Goal: Communication & Community: Answer question/provide support

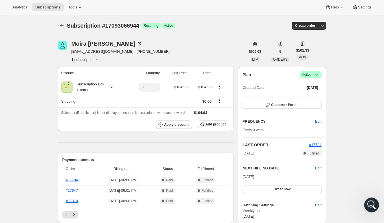
click at [368, 205] on icon "Open Intercom Messenger" at bounding box center [370, 204] width 9 height 9
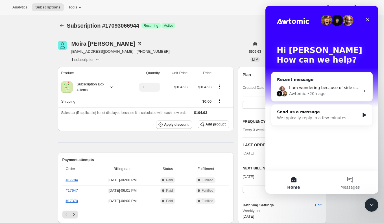
click at [330, 94] on div "Awtomic • 20h ago" at bounding box center [324, 94] width 71 height 6
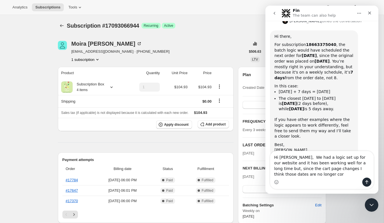
scroll to position [245, 0]
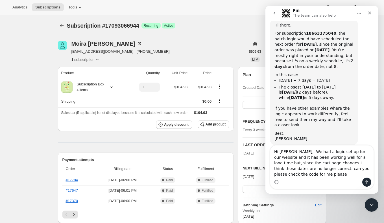
type textarea "Hi [PERSON_NAME], We had a logic set up for our website and it has been working…"
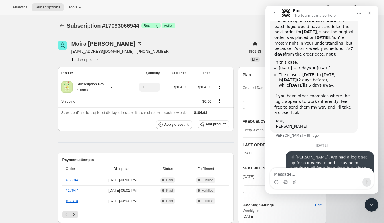
scroll to position [288, 0]
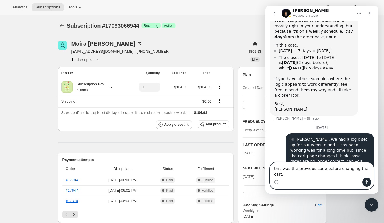
paste textarea "function getFirstMondayAfterDays(days) { const today = new Date(); // Set the t…"
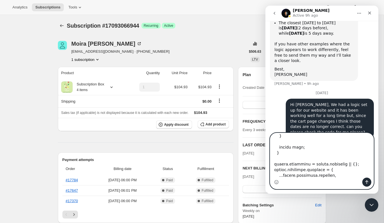
scroll to position [323, 0]
type textarea "this was the previous code before changing the cart, function getFirstMondayAft…"
click at [367, 185] on button "Send a message…" at bounding box center [366, 182] width 9 height 9
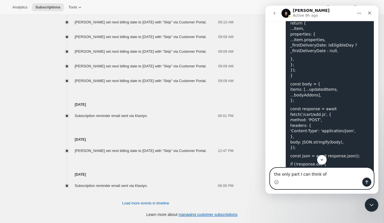
scroll to position [877, 0]
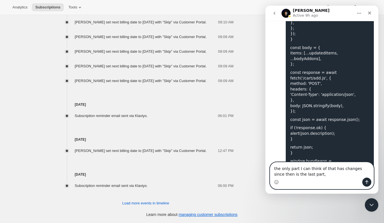
paste textarea "window.bundleapp = window.bundleapp || {}; window.bundleapp.settings = Object.a…"
type textarea "the only part I can think of that has changes since then is the last part, wind…"
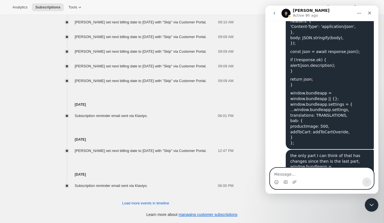
scroll to position [951, 0]
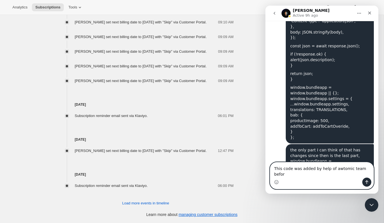
type textarea "This code was added by help of awtomic team before"
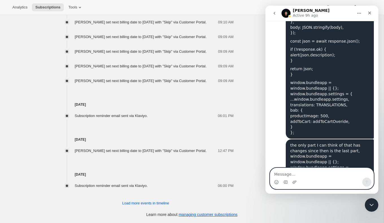
scroll to position [969, 0]
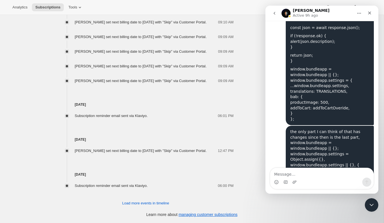
click at [325, 179] on div "Intercom messenger" at bounding box center [321, 182] width 103 height 9
click at [317, 177] on textarea "Message…" at bounding box center [321, 173] width 103 height 10
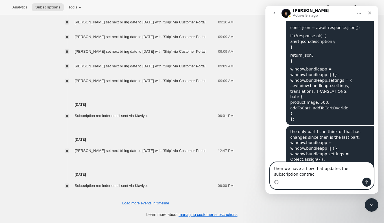
type textarea "then we have a flow that updates the subscription contract"
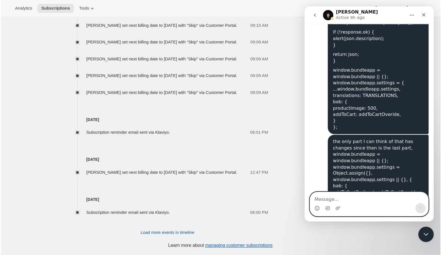
scroll to position [408, 0]
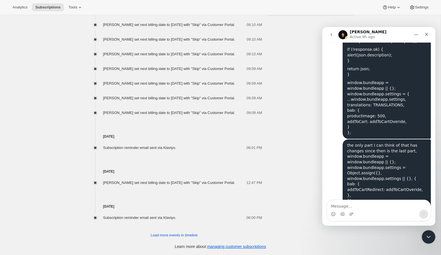
click at [348, 213] on div "Intercom messenger" at bounding box center [378, 214] width 103 height 9
click at [352, 214] on icon "Upload attachment" at bounding box center [351, 214] width 4 height 3
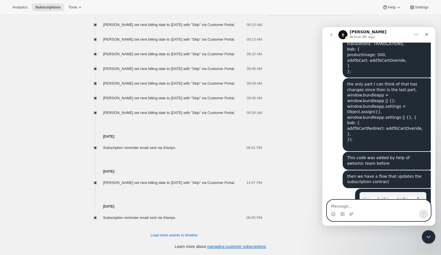
scroll to position [1061, 0]
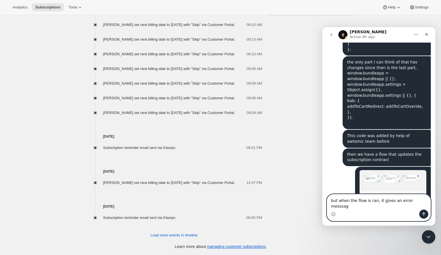
type textarea "but when the flow is ran, it gives an error messsage"
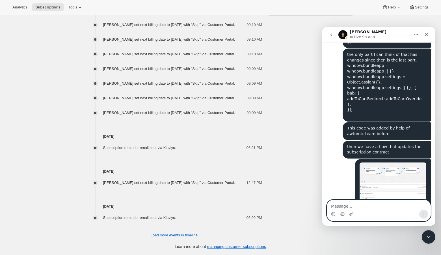
scroll to position [1079, 0]
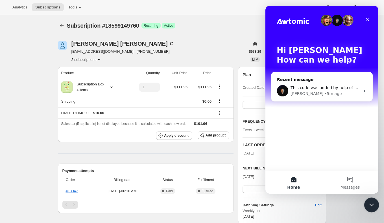
click at [367, 201] on div "Close Intercom Messenger" at bounding box center [371, 205] width 14 height 14
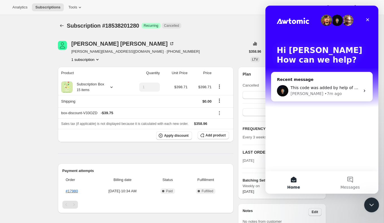
click at [377, 208] on div "Close Intercom Messenger" at bounding box center [371, 205] width 14 height 14
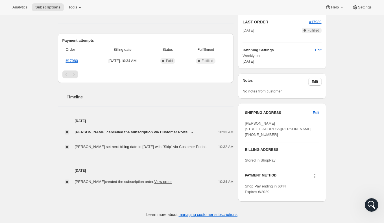
scroll to position [139, 0]
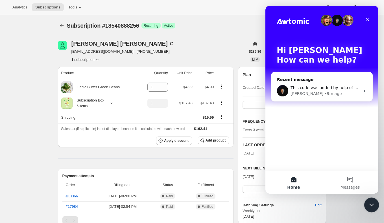
click at [374, 202] on icon "Close Intercom Messenger" at bounding box center [370, 204] width 7 height 7
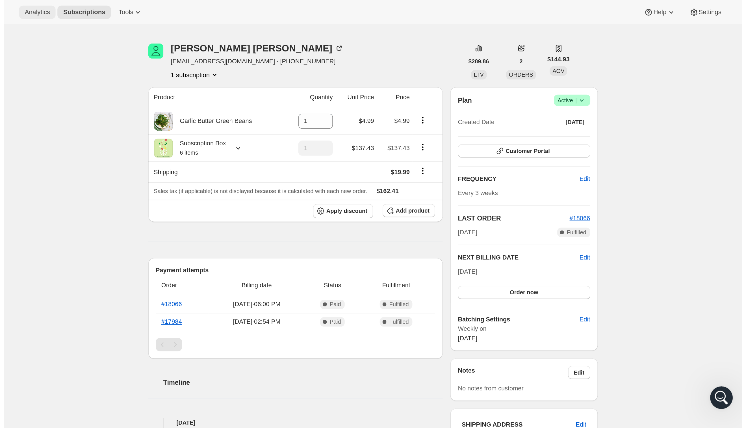
scroll to position [15, 0]
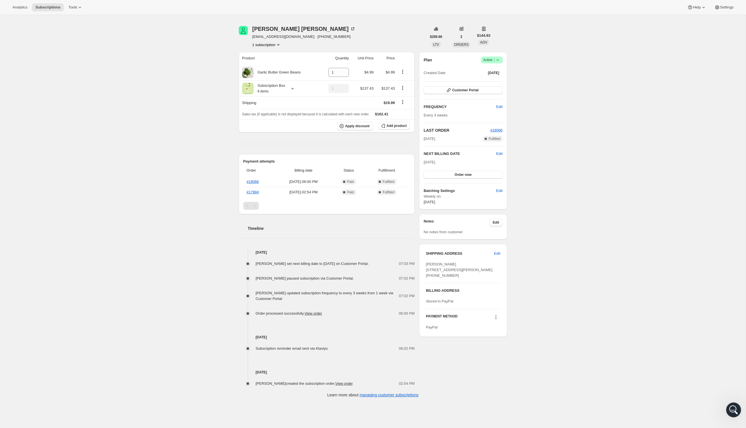
click at [384, 223] on div "Open Intercom Messenger" at bounding box center [732, 408] width 19 height 19
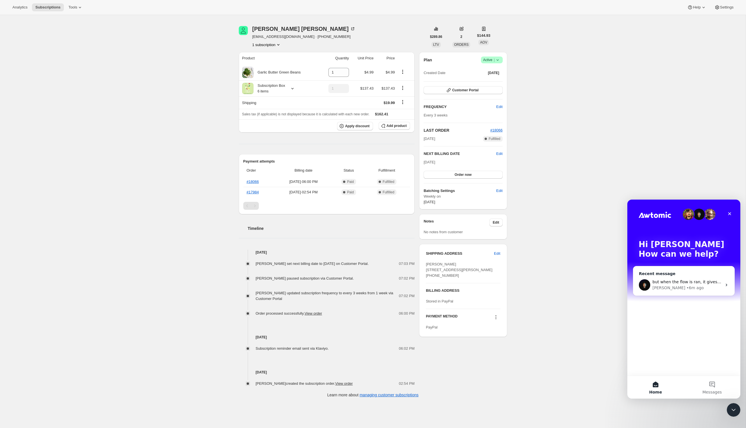
click at [384, 223] on div "Adrian • 6m ago" at bounding box center [686, 288] width 69 height 6
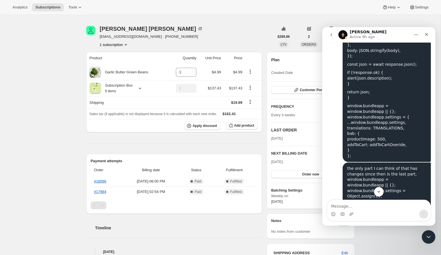
scroll to position [1079, 0]
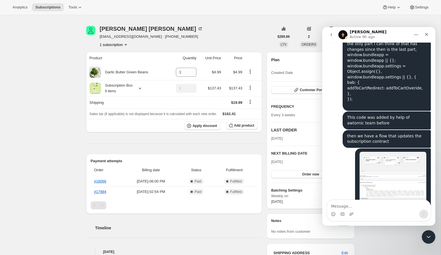
click at [384, 223] on div "but when the flow is ran, it gives an error messsage" at bounding box center [386, 240] width 79 height 11
click at [384, 223] on div "but when the flow is ran, it gives an error messsage Tim • 6m ago" at bounding box center [386, 241] width 88 height 18
click at [366, 210] on div "Intercom messenger" at bounding box center [378, 214] width 103 height 9
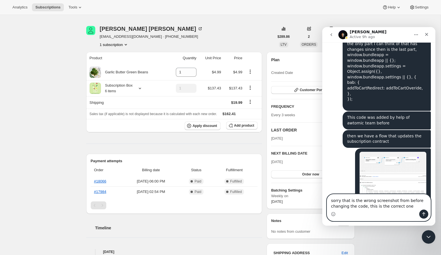
type textarea "sorry that is the wrong screenshot from before changing the code, this is the c…"
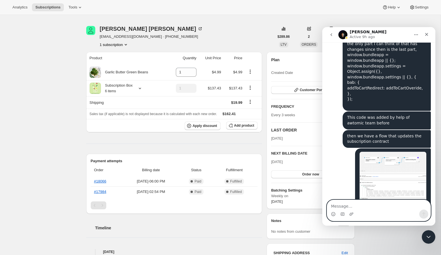
scroll to position [1103, 0]
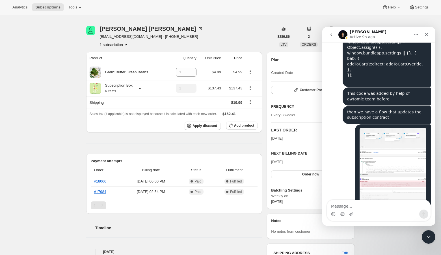
click at [351, 217] on div "Intercom messenger" at bounding box center [351, 214] width 5 height 9
click at [350, 215] on icon "Upload attachment" at bounding box center [351, 214] width 4 height 3
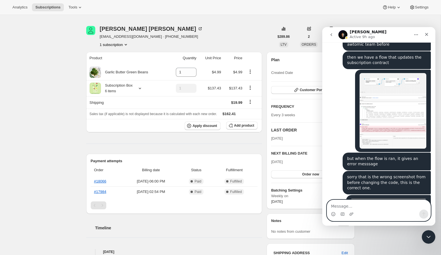
scroll to position [1168, 0]
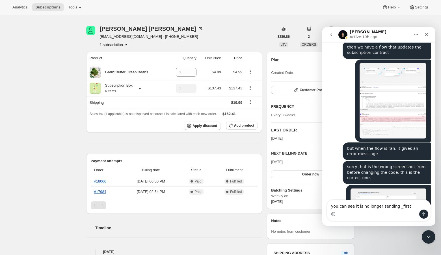
click at [384, 70] on img "Tim says…" at bounding box center [392, 101] width 67 height 76
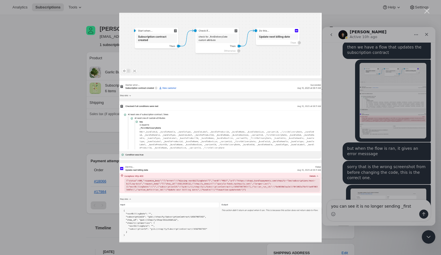
click at [381, 175] on div "Intercom messenger" at bounding box center [220, 127] width 441 height 255
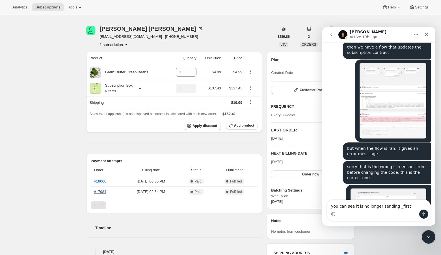
scroll to position [1133, 0]
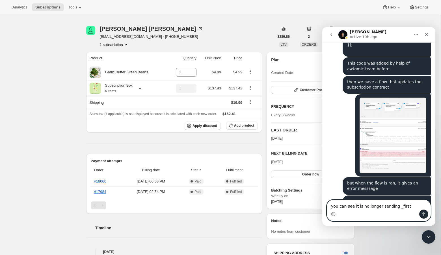
click at [384, 206] on textarea "you can see it is no longer sending _first" at bounding box center [378, 205] width 103 height 10
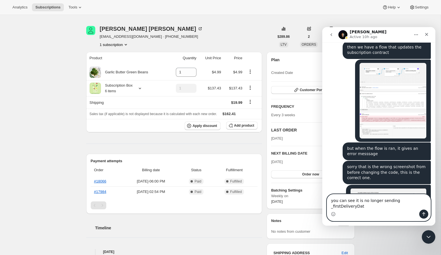
type textarea "you can see it is no longer sending _firstDeliveryDate"
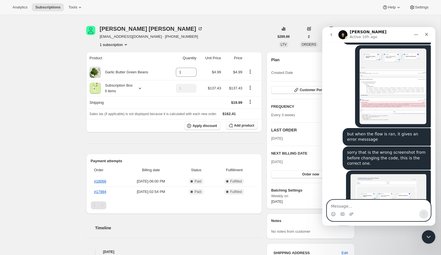
scroll to position [1186, 0]
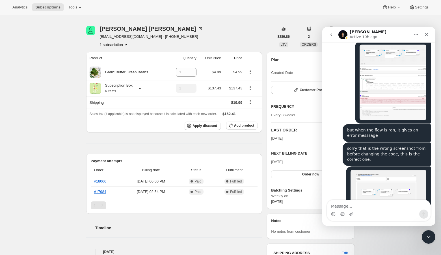
click at [384, 170] on img "Tim says…" at bounding box center [388, 199] width 76 height 58
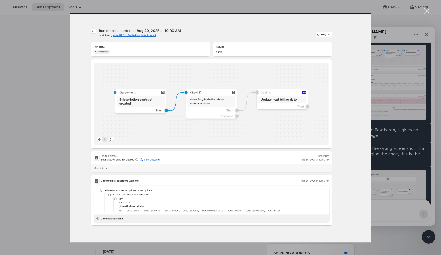
click at [384, 129] on div "Intercom messenger" at bounding box center [220, 127] width 441 height 255
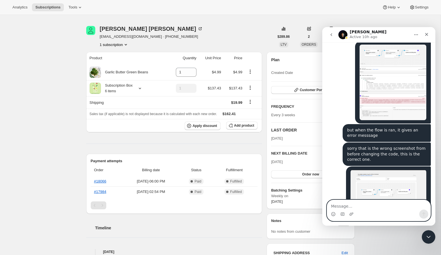
click at [369, 210] on textarea "Message…" at bounding box center [378, 205] width 103 height 10
type textarea "this order is my test order I made yesterday"
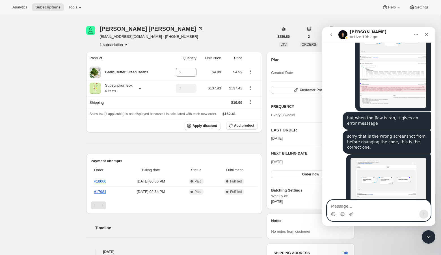
scroll to position [1199, 0]
click at [360, 205] on textarea "Message…" at bounding box center [378, 205] width 103 height 10
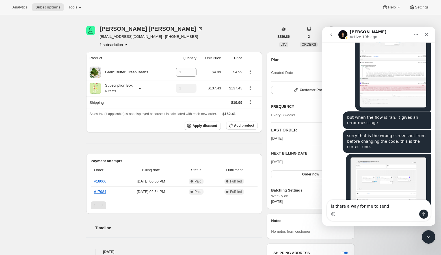
drag, startPoint x: 381, startPoint y: 175, endPoint x: 346, endPoint y: 175, distance: 34.5
click at [346, 219] on div "you can see it is no longer sending _firstDeliveryDate Tim • 2m ago" at bounding box center [386, 228] width 88 height 18
click at [349, 222] on div "you can see it is no longer sending _firstDeliveryDate" at bounding box center [386, 227] width 79 height 11
drag, startPoint x: 346, startPoint y: 175, endPoint x: 381, endPoint y: 178, distance: 34.5
click at [380, 219] on div "you can see it is no longer sending _firstDeliveryDate Tim • 2m ago" at bounding box center [386, 228] width 88 height 18
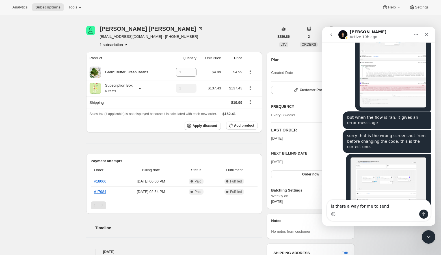
click at [381, 222] on div "you can see it is no longer sending _firstDeliveryDate" at bounding box center [386, 227] width 79 height 11
drag, startPoint x: 380, startPoint y: 176, endPoint x: 348, endPoint y: 176, distance: 32.8
click at [348, 222] on div "you can see it is no longer sending _firstDeliveryDate" at bounding box center [386, 227] width 79 height 11
copy div "_firstDeliveryDate"
click at [384, 207] on textarea "is there a way for me to send" at bounding box center [378, 205] width 103 height 10
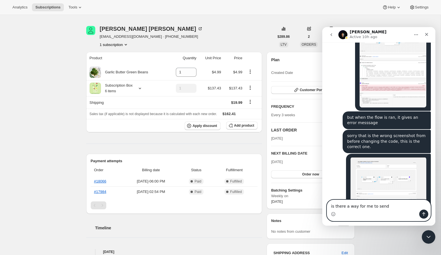
paste textarea "_firstDeliveryDate"
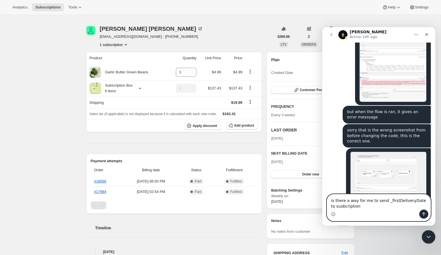
drag, startPoint x: 360, startPoint y: 207, endPoint x: 322, endPoint y: 207, distance: 38.1
click at [322, 207] on div "is there a way for me to send _firstDeliveryDate to susbcription is there a way…" at bounding box center [378, 207] width 113 height 27
type textarea "is there a way for me to send _firstDeliveryDate to subscription contract line?"
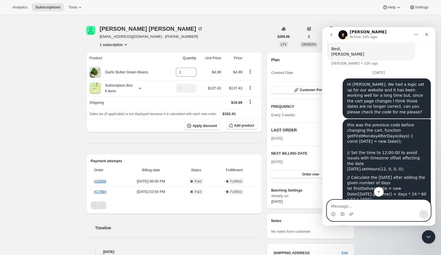
scroll to position [364, 0]
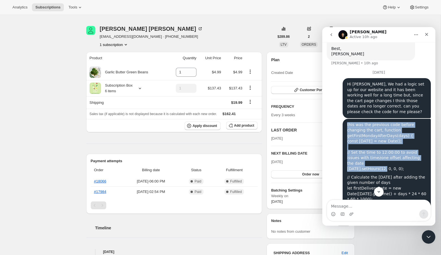
drag, startPoint x: 347, startPoint y: 114, endPoint x: 385, endPoint y: 156, distance: 56.4
click at [384, 155] on div "this was the previous code before changing the cart, function getFirstMondayAft…" at bounding box center [386, 147] width 79 height 50
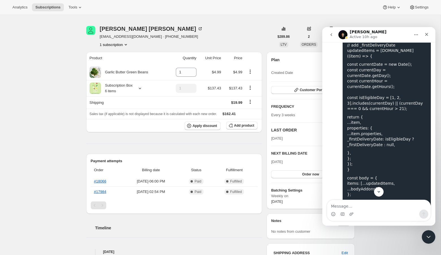
scroll to position [914, 0]
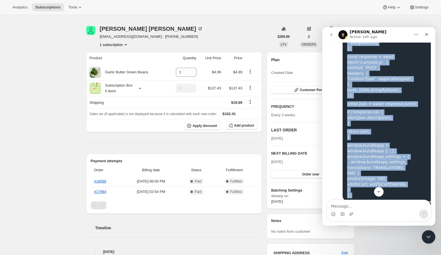
copy div "this was the previous code before changing the cart, function getFirstMondayAft…"
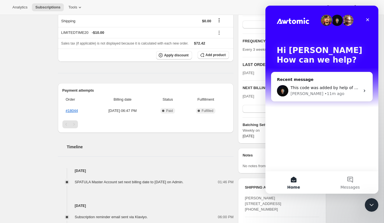
scroll to position [113, 0]
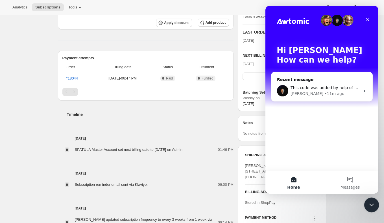
click at [371, 205] on icon "Close Intercom Messenger" at bounding box center [371, 204] width 4 height 2
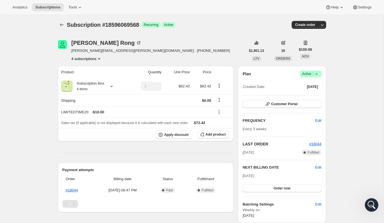
scroll to position [0, 0]
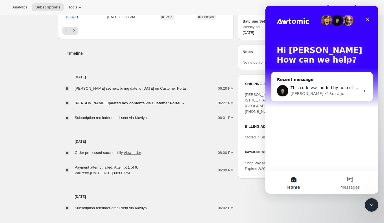
scroll to position [210, 0]
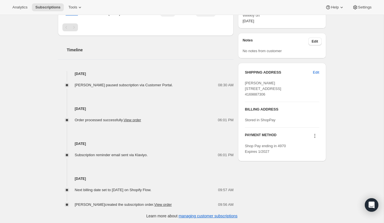
scroll to position [177, 0]
